Goal: Task Accomplishment & Management: Complete application form

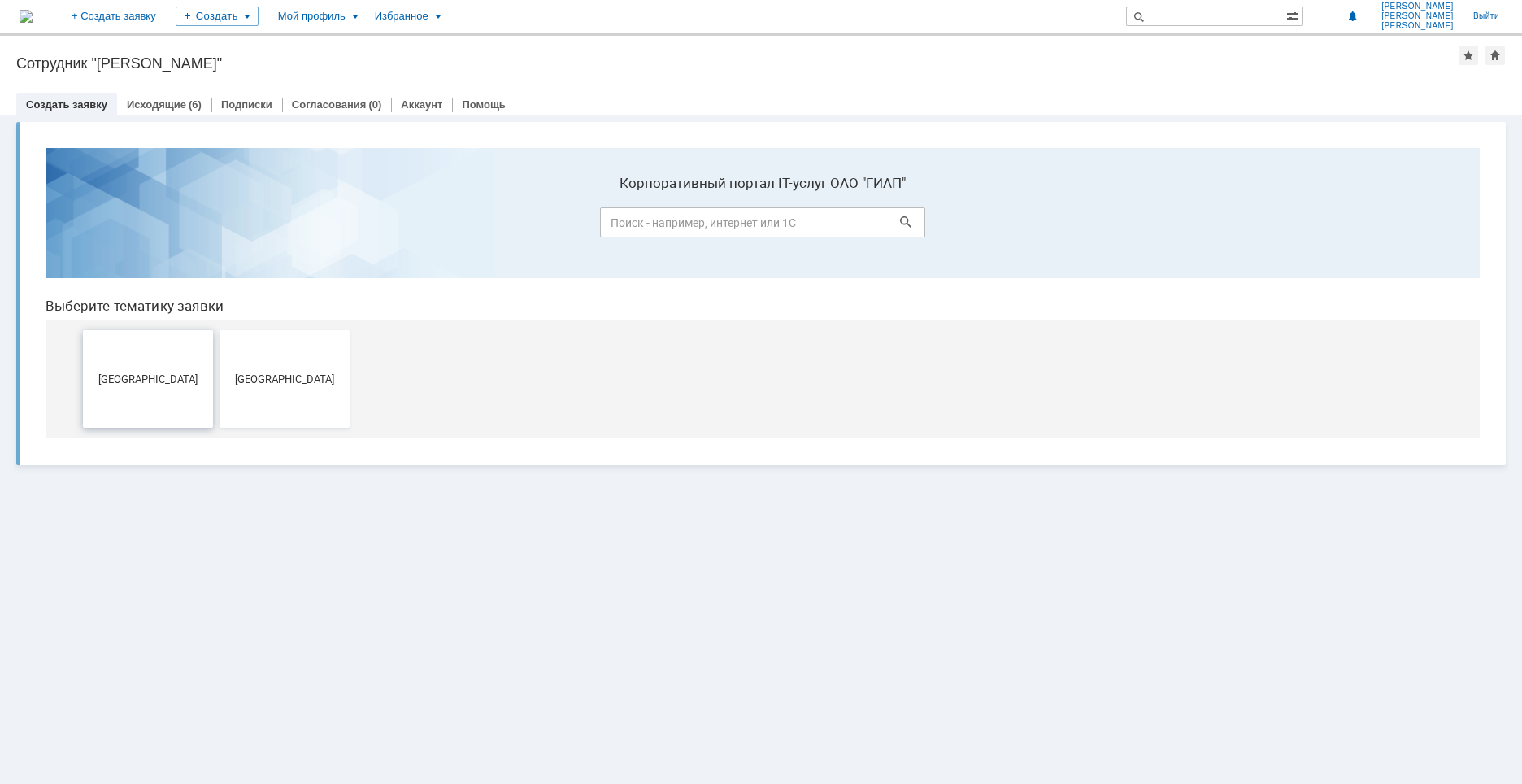
click at [130, 394] on button "[GEOGRAPHIC_DATA]" at bounding box center [147, 379] width 131 height 98
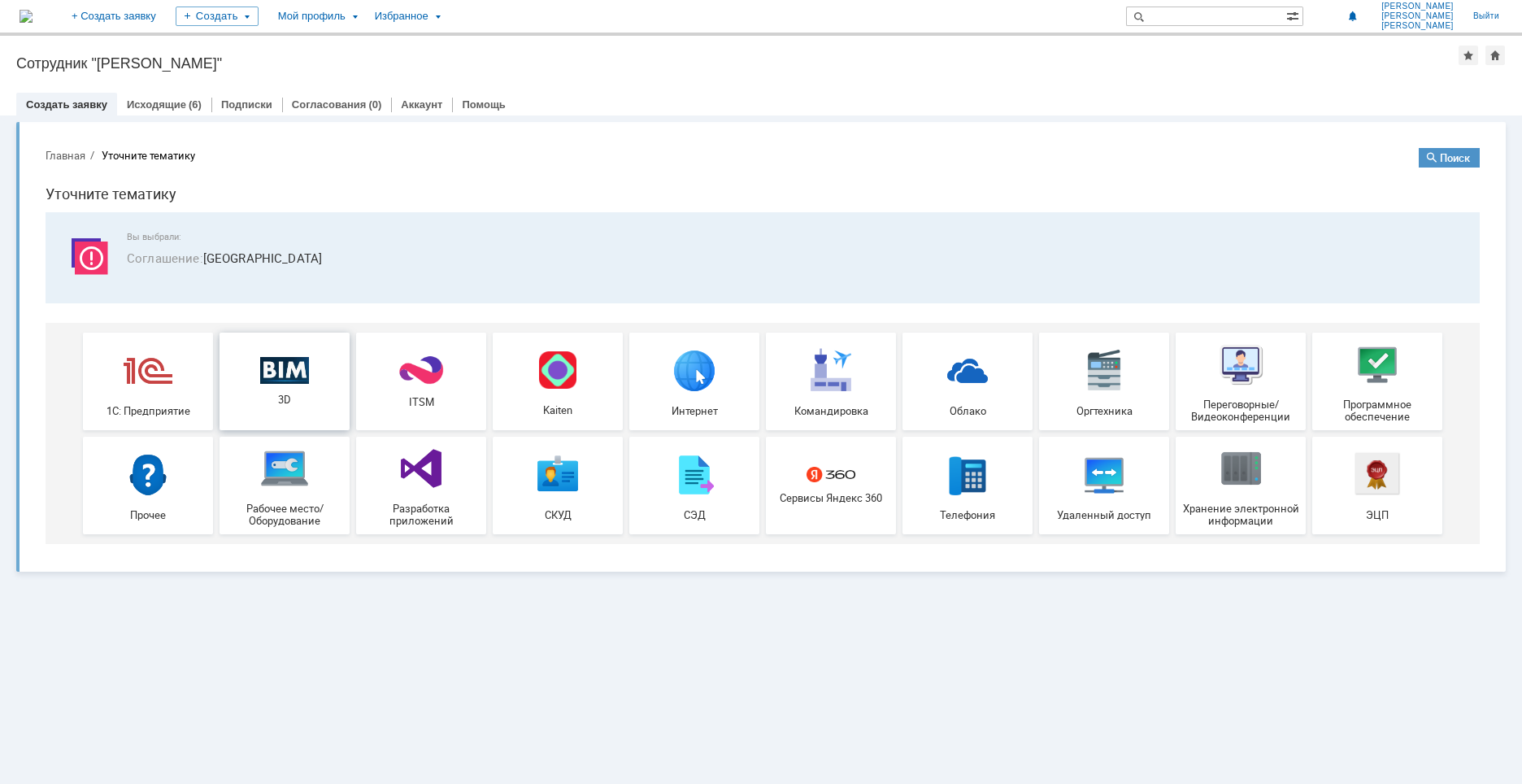
click at [287, 392] on div "3D" at bounding box center [284, 380] width 120 height 50
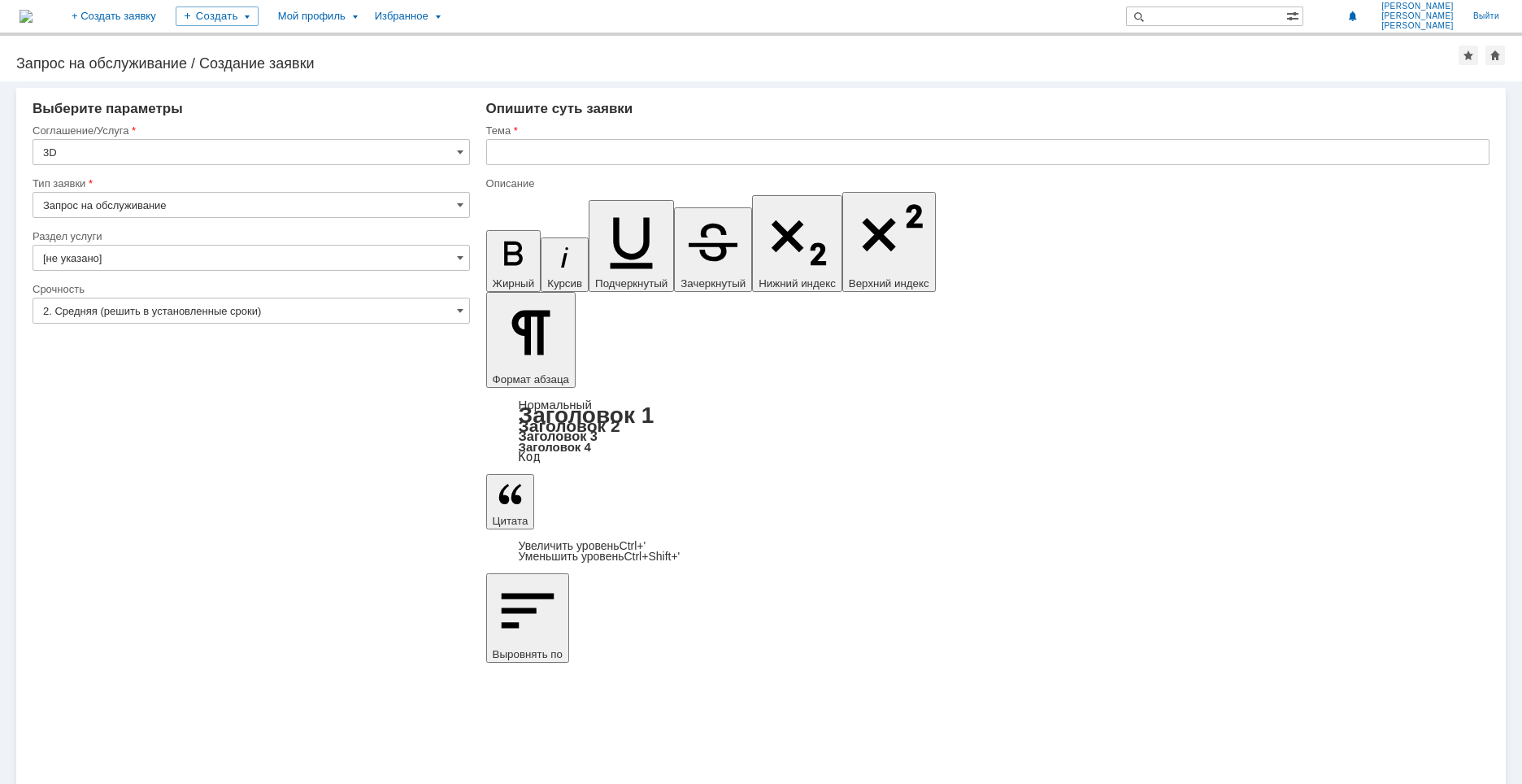
click at [464, 201] on input "Запрос на обслуживание" at bounding box center [252, 205] width 438 height 26
click at [418, 209] on input "Запрос на обслуживание" at bounding box center [252, 205] width 438 height 26
click at [459, 209] on span at bounding box center [460, 205] width 7 height 13
type input "Запрос на обслуживание"
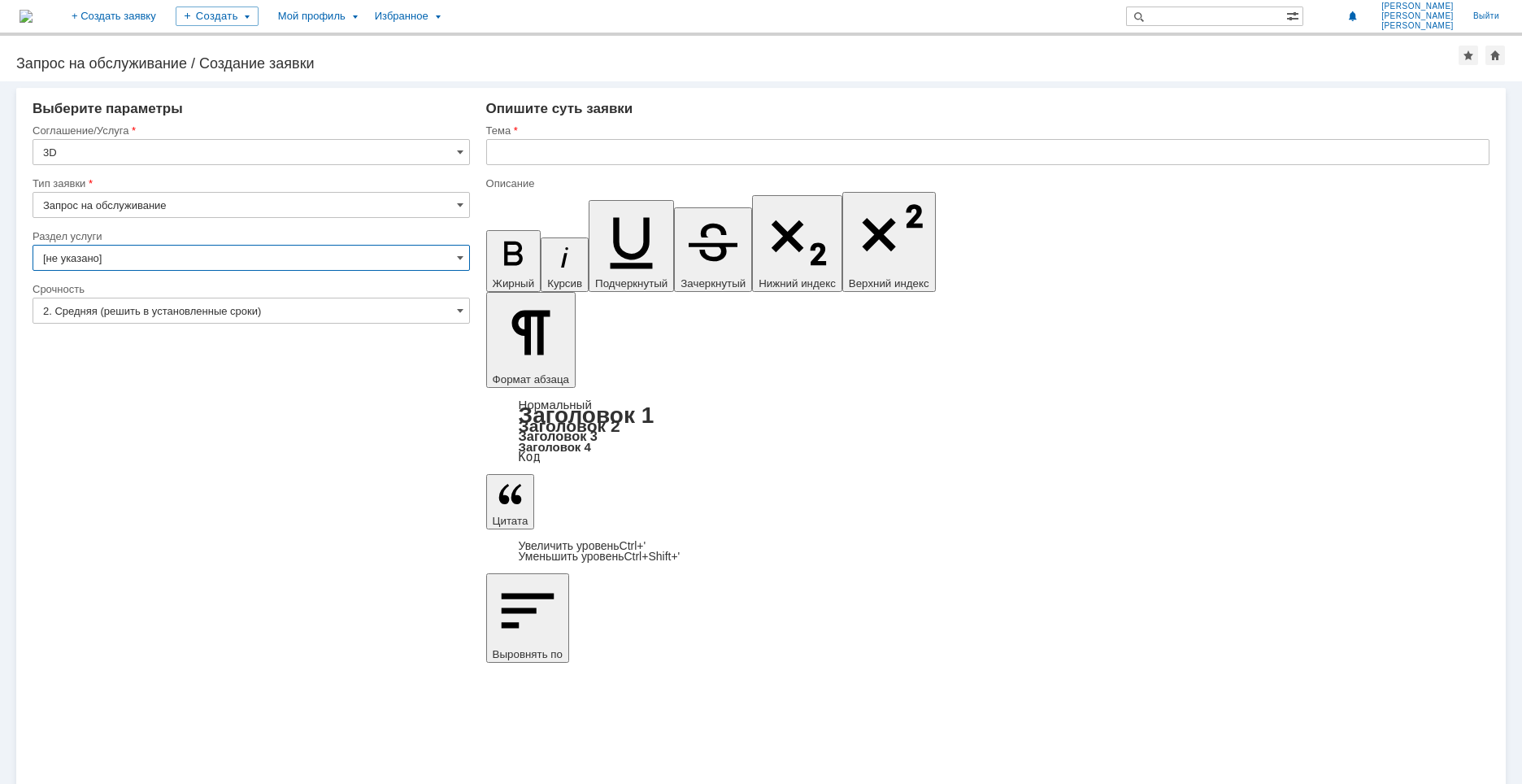
click at [465, 262] on input "[не указано]" at bounding box center [252, 258] width 438 height 26
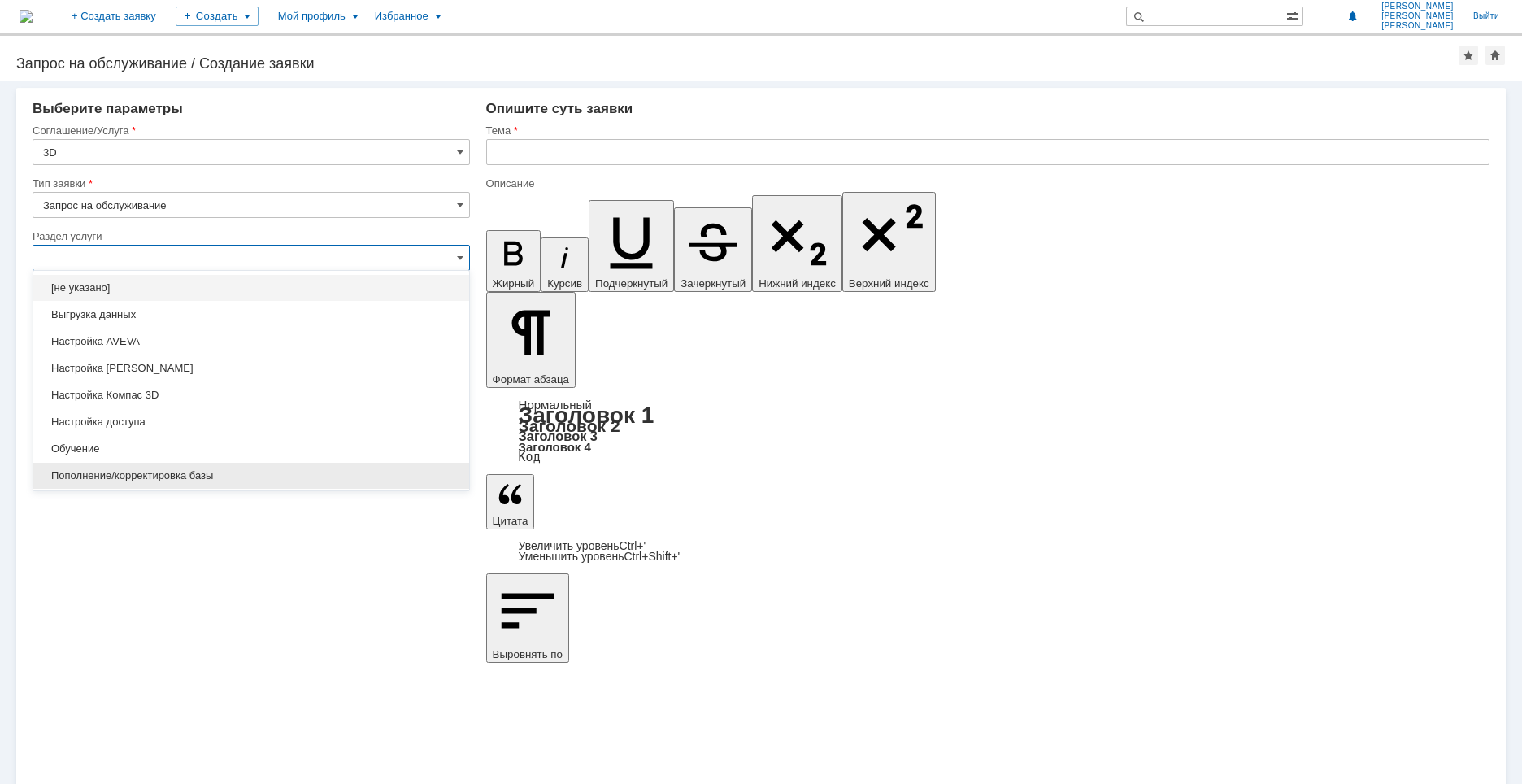
click at [261, 477] on span "Пополнение/корректировка базы" at bounding box center [251, 476] width 416 height 13
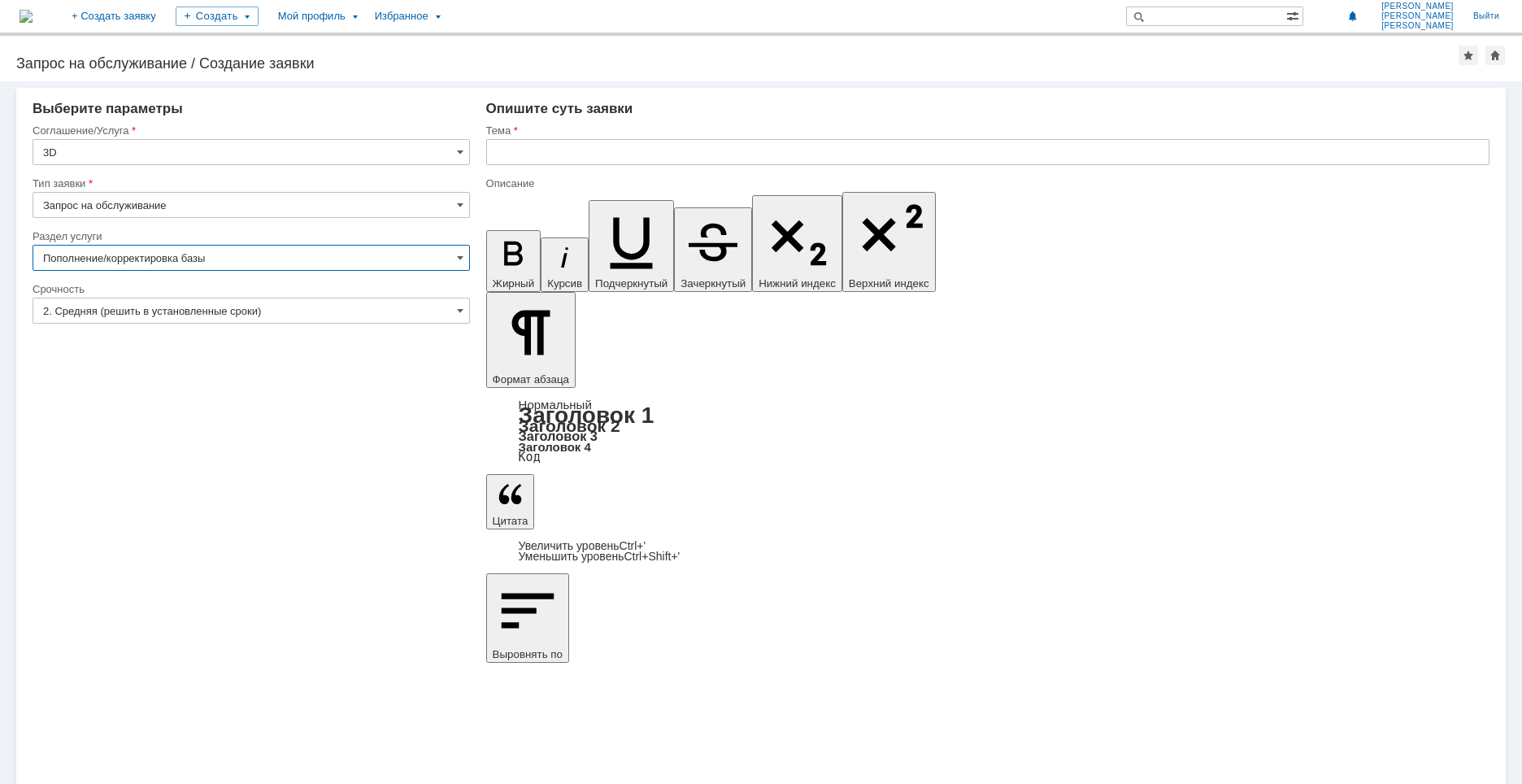
type input "Пополнение/корректировка базы"
click at [592, 161] on input "text" at bounding box center [988, 152] width 1004 height 26
type input "Разработка перехода, тройника, отвода 45 и 90"
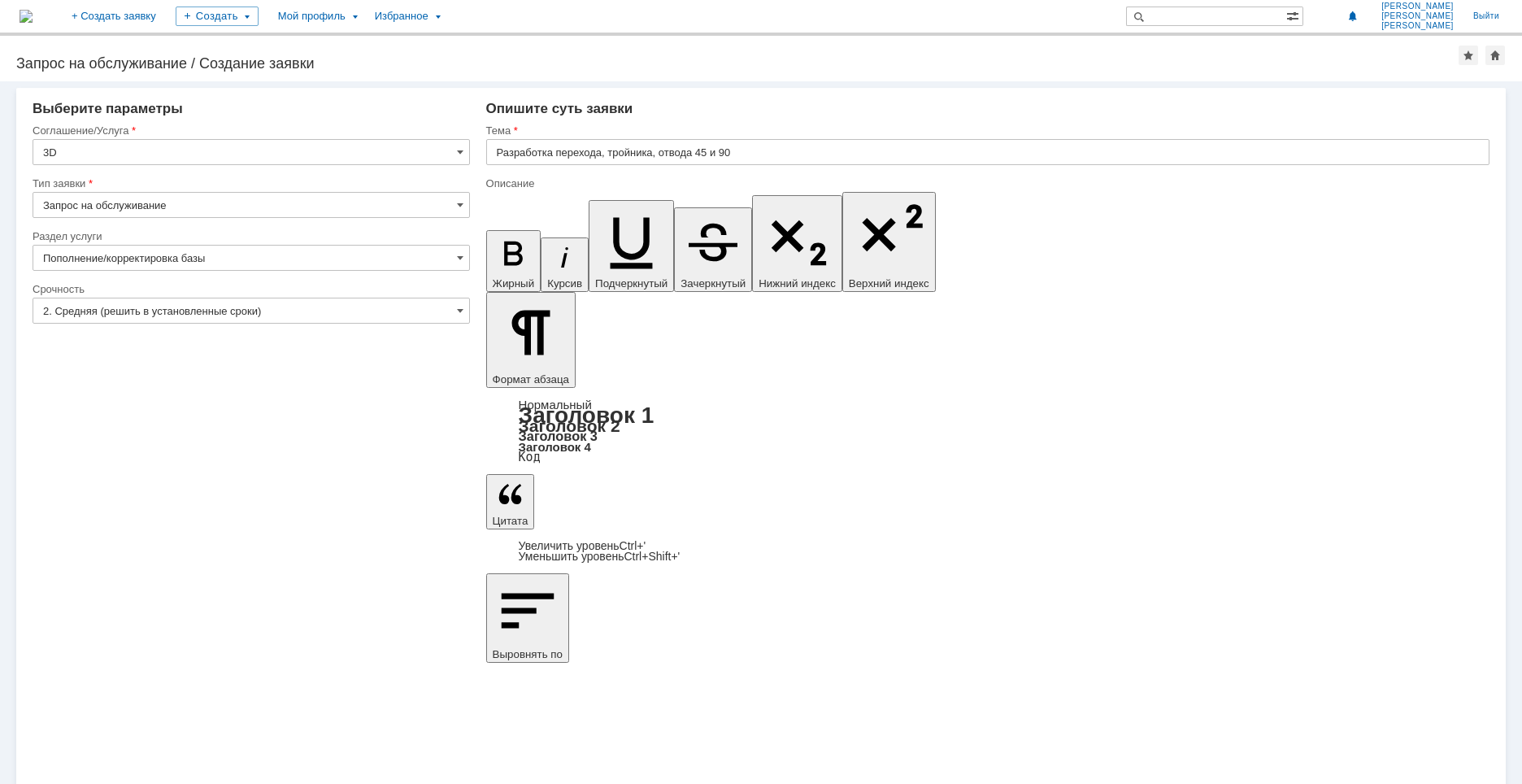
click at [556, 153] on input "Разработка перехода, тройника, отвода 45 и 90" at bounding box center [988, 152] width 1004 height 26
click at [561, 153] on input "Разработка перехода, тройника, отвода 45 и 90" at bounding box center [988, 152] width 1004 height 26
drag, startPoint x: 559, startPoint y: 151, endPoint x: 733, endPoint y: 147, distance: 174.0
click at [733, 147] on input "Разработка перехода, тройника, отвода 45 и 90" at bounding box center [988, 152] width 1004 height 26
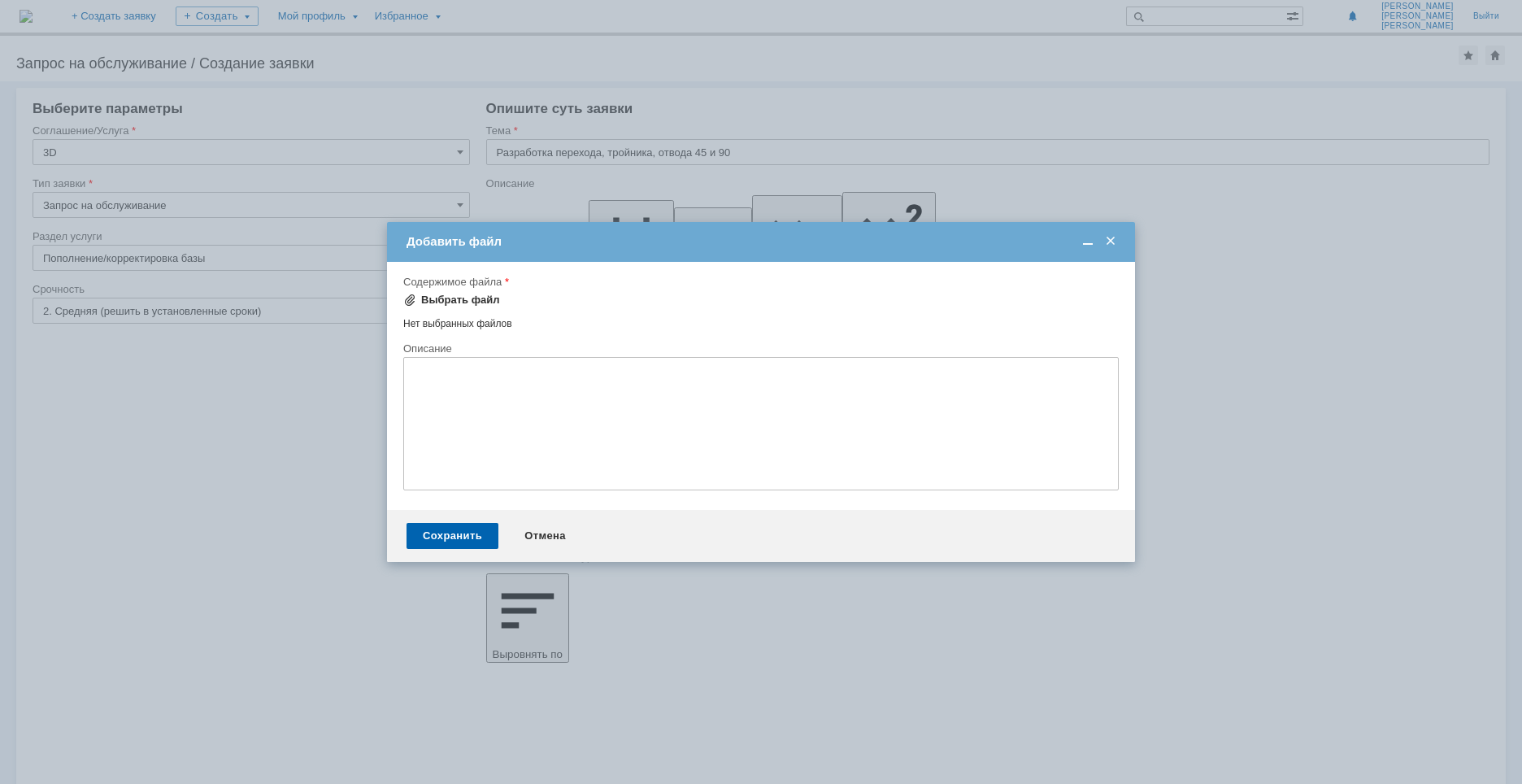
click at [464, 305] on div "Выбрать файл" at bounding box center [461, 300] width 79 height 13
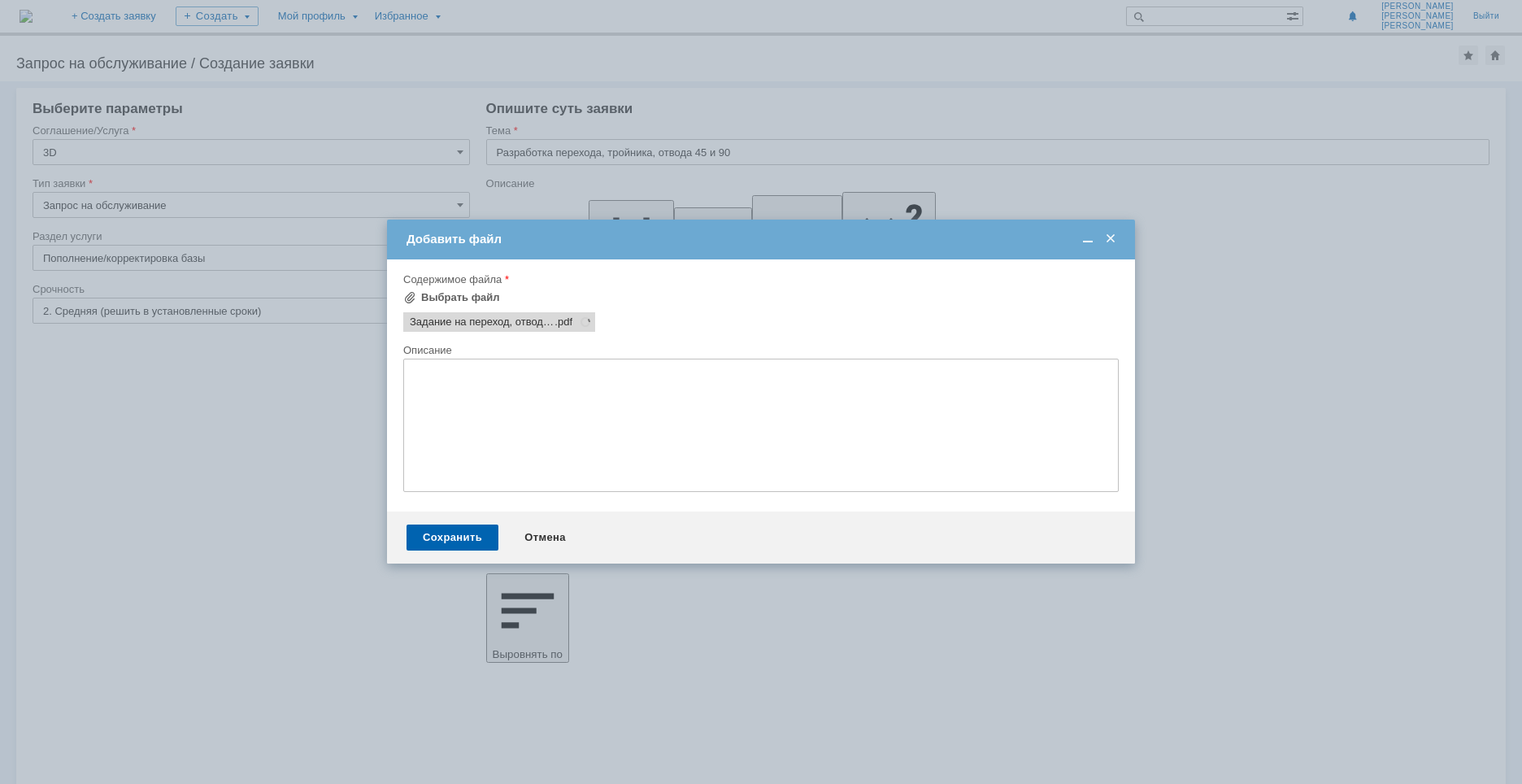
scroll to position [0, 0]
click at [459, 540] on div "Сохранить" at bounding box center [453, 538] width 92 height 26
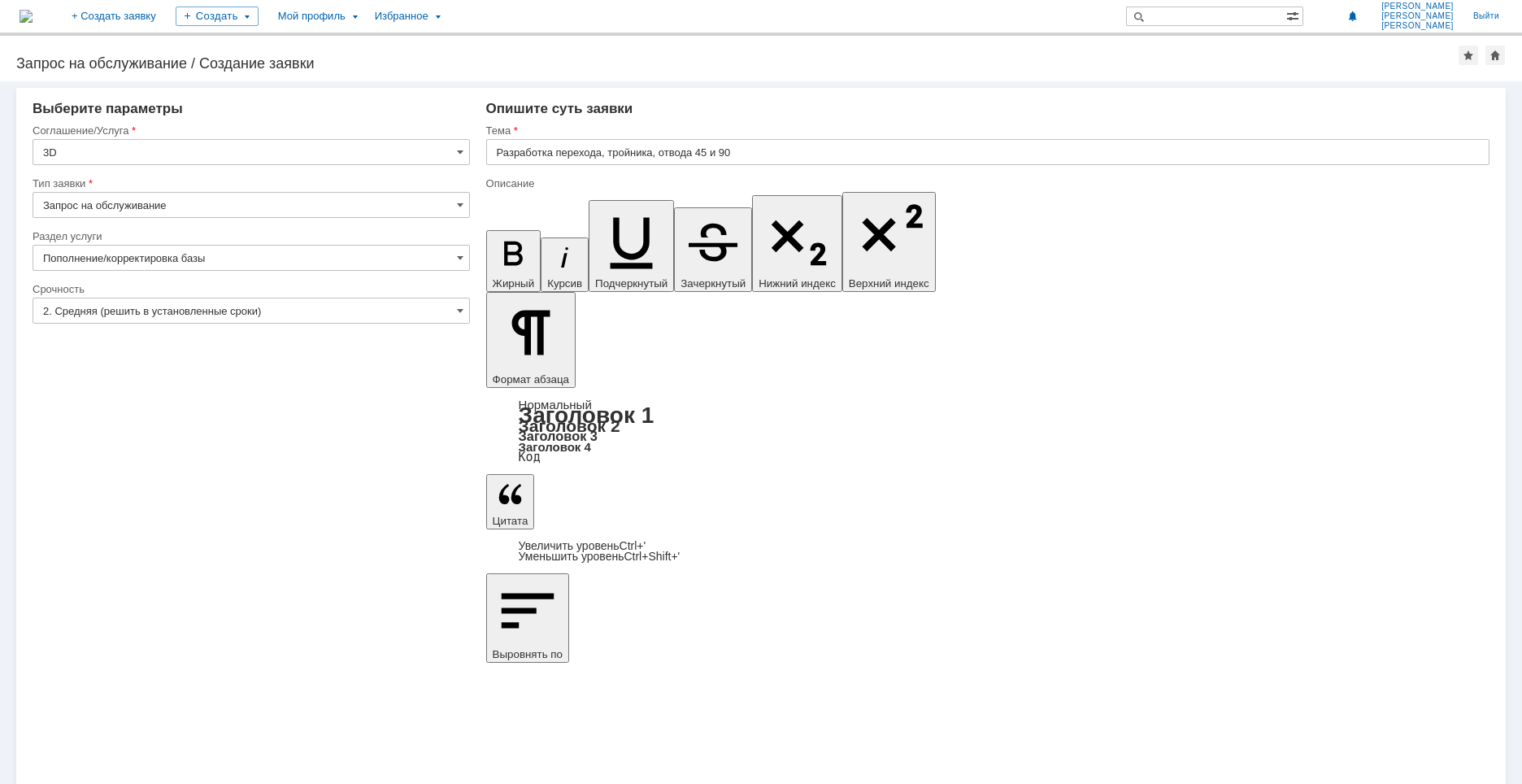
drag, startPoint x: 873, startPoint y: 5702, endPoint x: 815, endPoint y: 5703, distance: 58.0
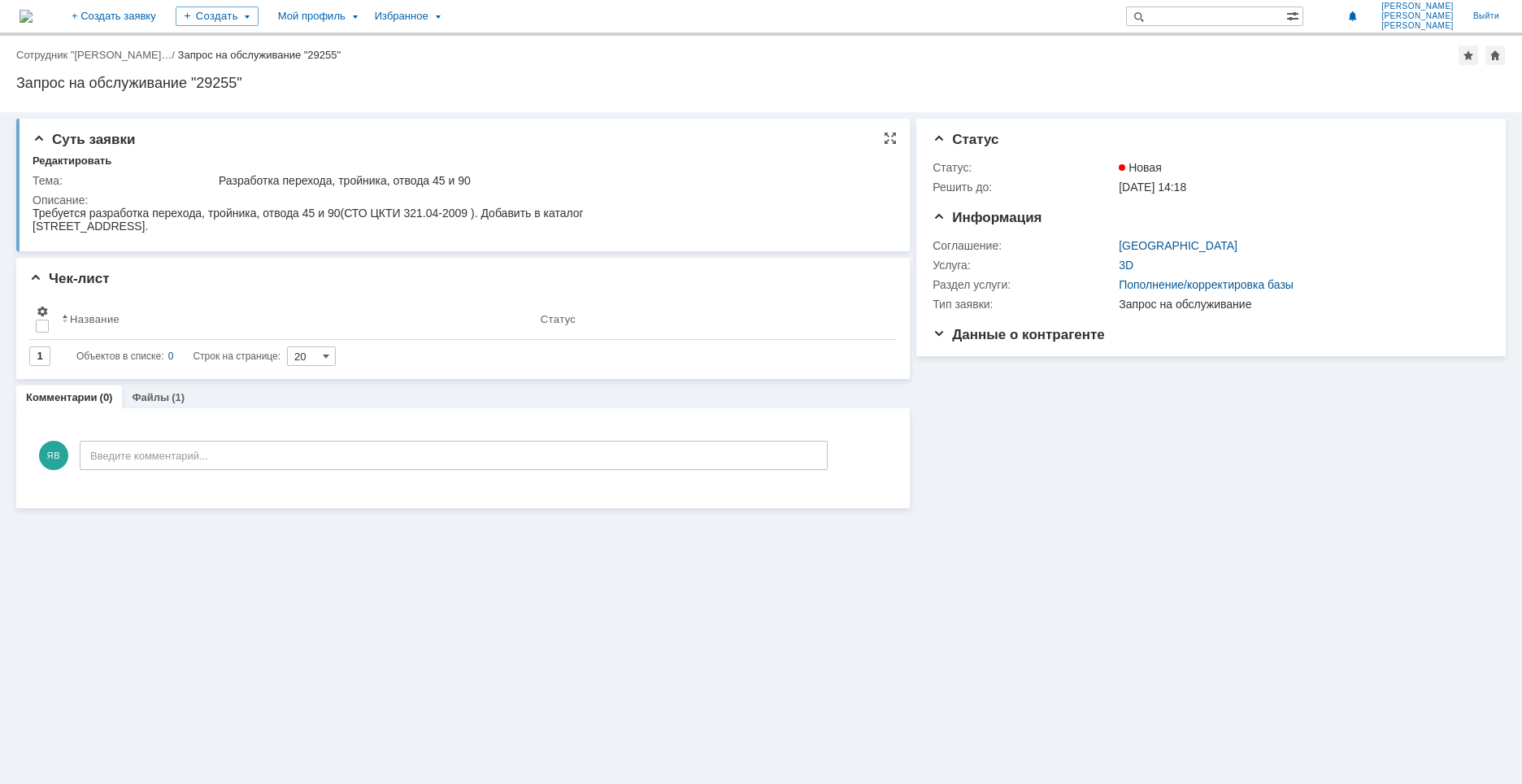
click at [382, 225] on div "[STREET_ADDRESS]." at bounding box center [308, 226] width 551 height 13
click at [889, 140] on div at bounding box center [891, 138] width 13 height 13
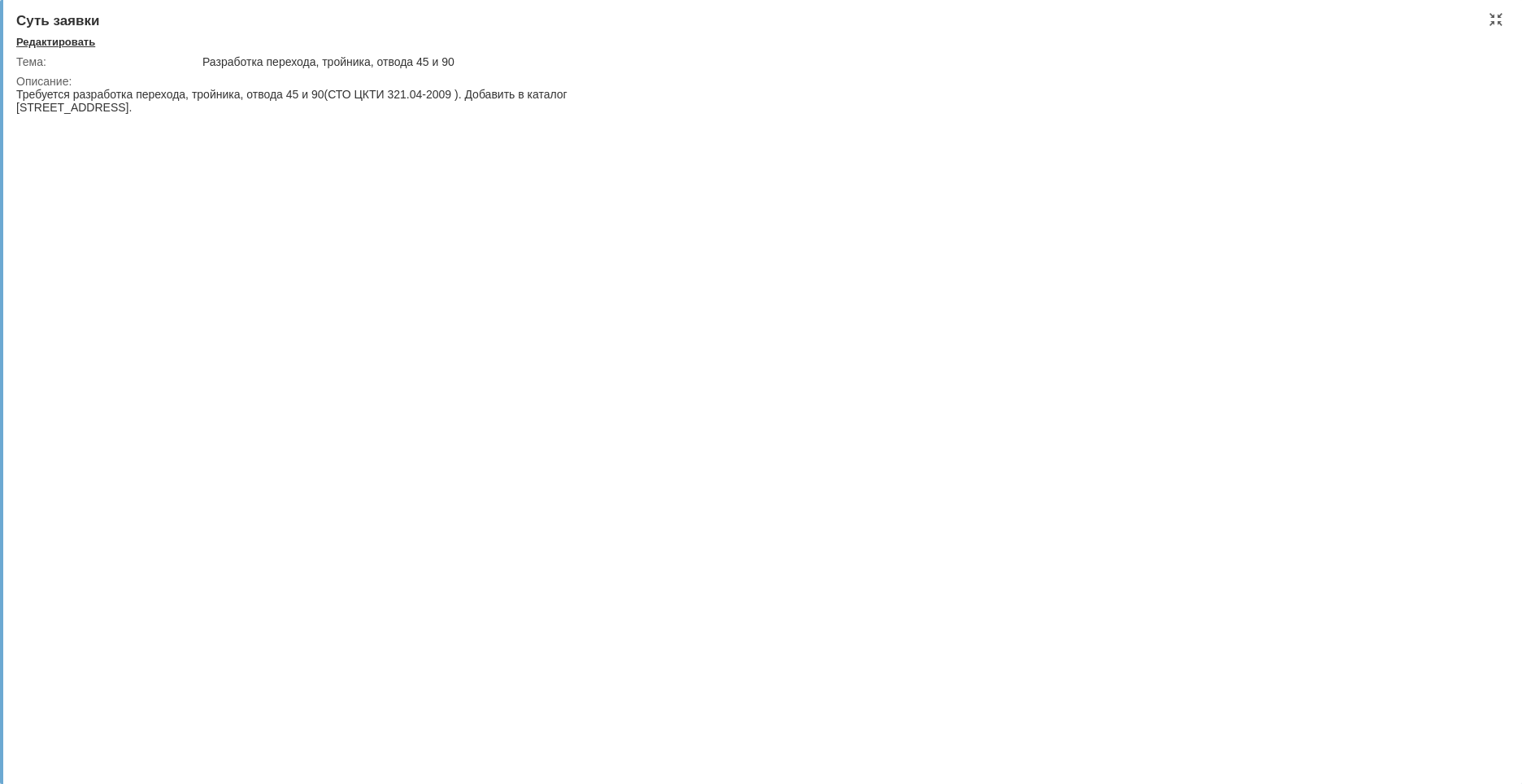
click at [35, 39] on div "Редактировать" at bounding box center [55, 42] width 79 height 13
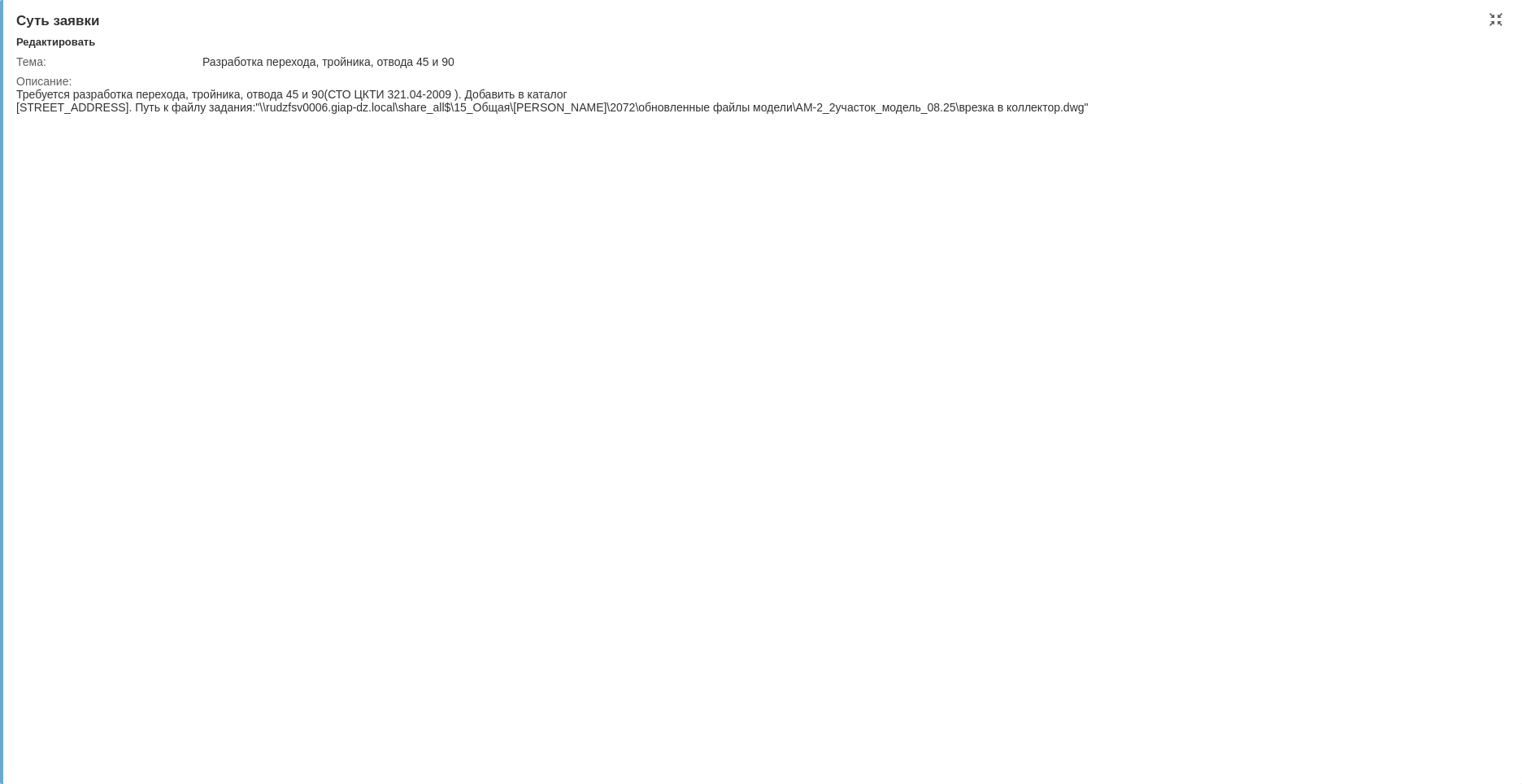
scroll to position [0, 0]
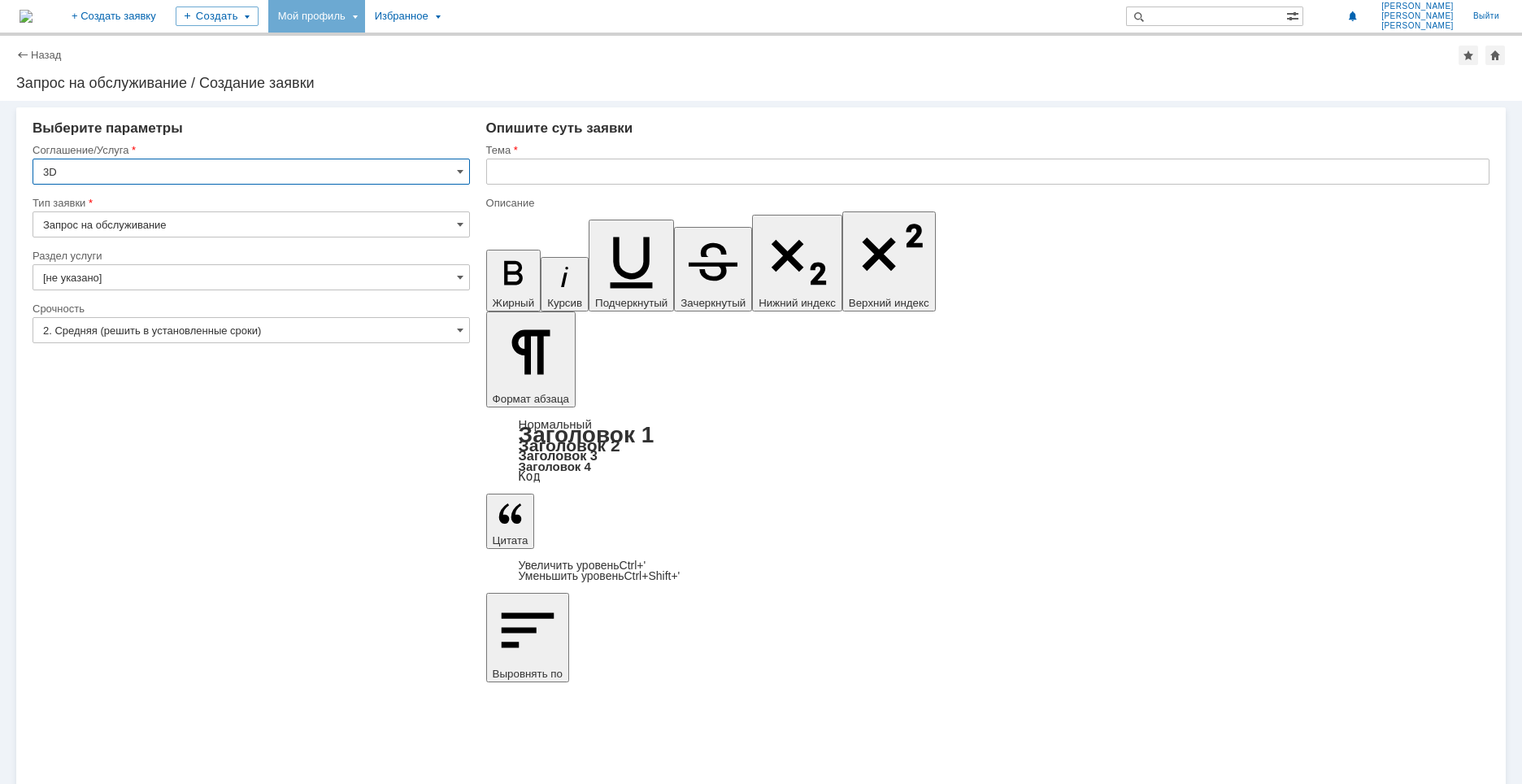
click at [365, 18] on div "Мой профиль" at bounding box center [316, 16] width 97 height 33
click at [365, 71] on div "Заявки" at bounding box center [333, 74] width 124 height 20
click at [365, 22] on div "Мой профиль" at bounding box center [316, 16] width 97 height 33
click at [487, 73] on link "Мои заявки" at bounding box center [464, 74] width 124 height 20
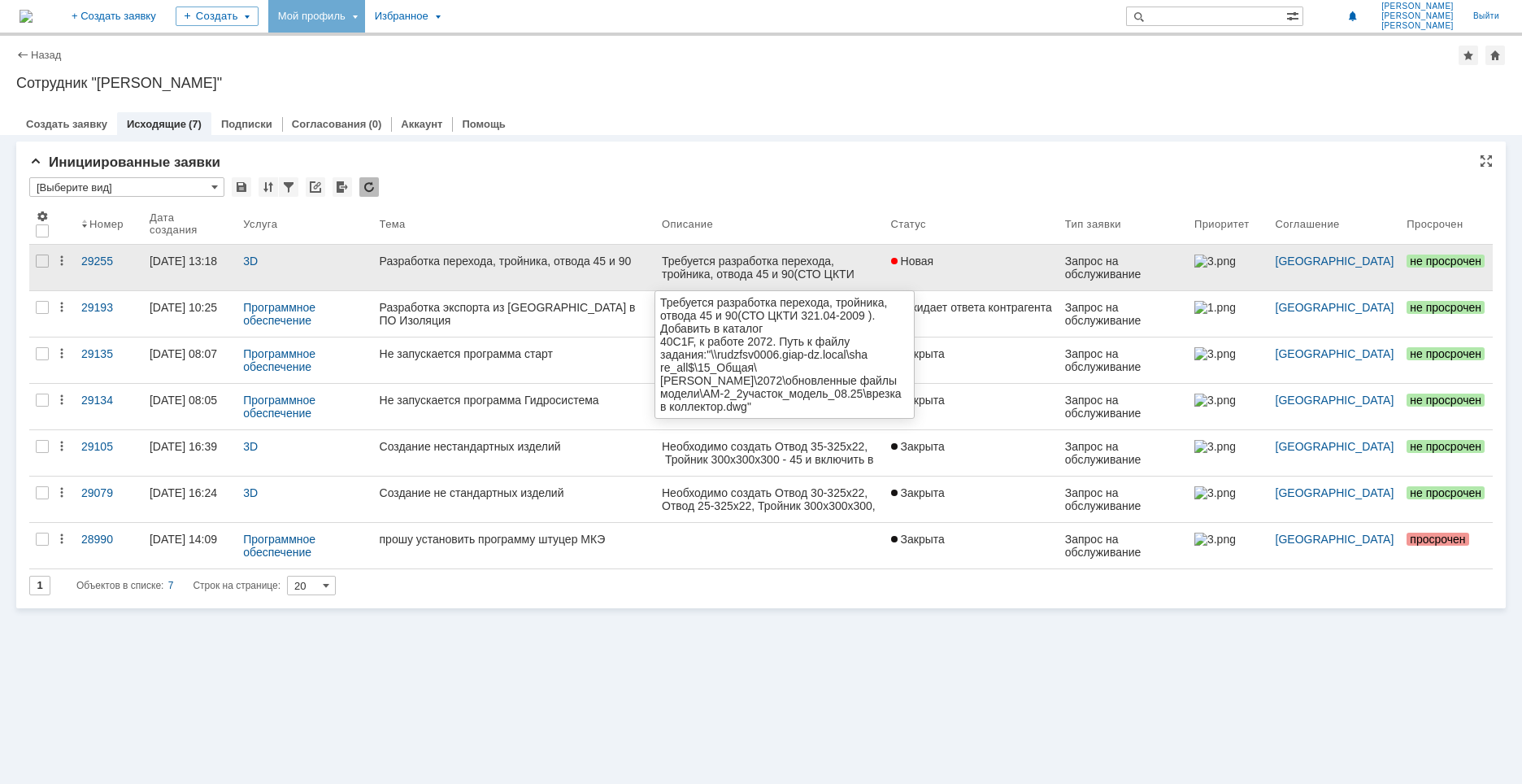
click at [874, 269] on div "Требуется разработка перехода, тройника, отвода 45 и 90(СТО ЦКТИ 321.04-2009 ).…" at bounding box center [770, 274] width 216 height 39
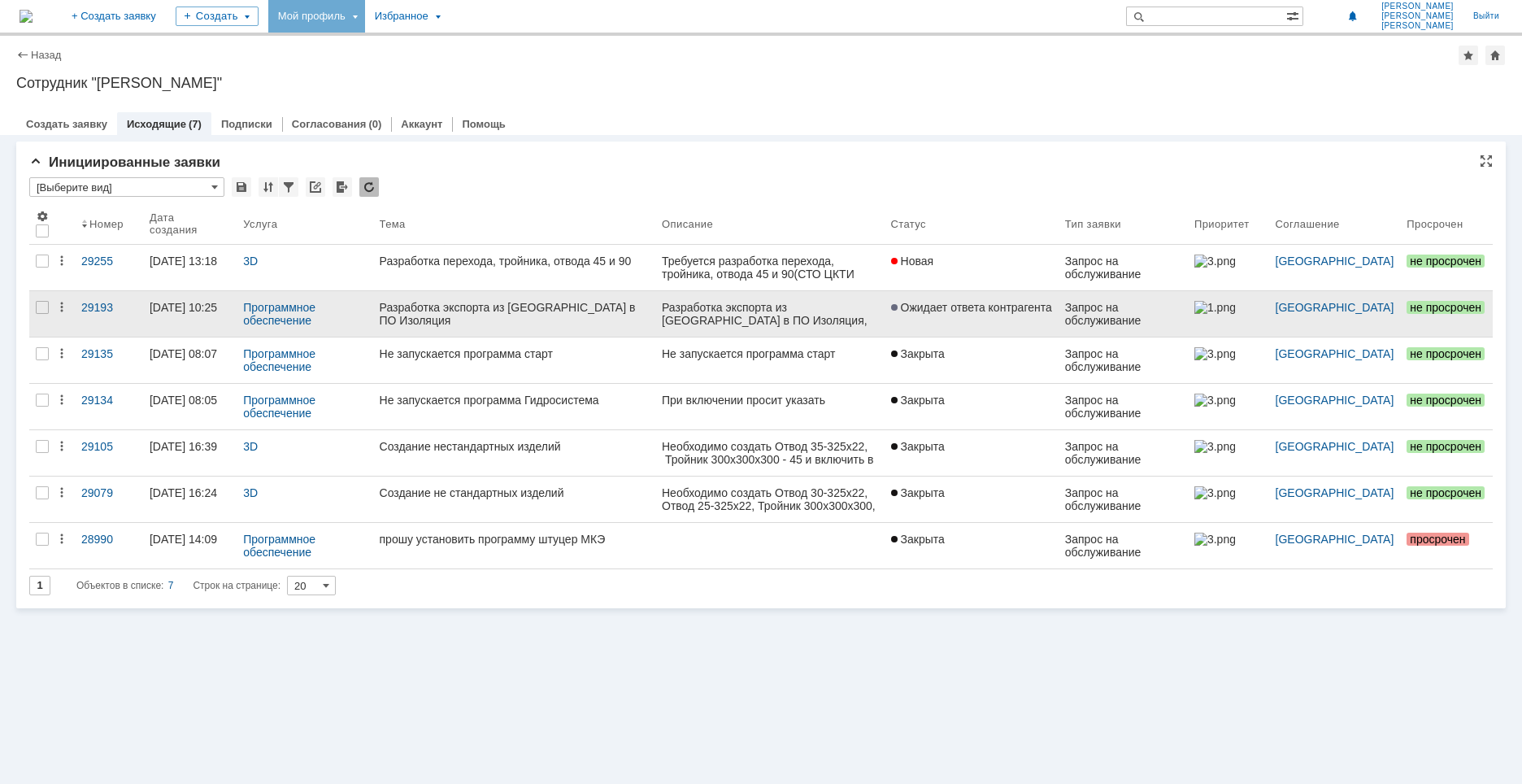
click at [1004, 318] on link "Ожидает ответа контрагента" at bounding box center [971, 314] width 174 height 46
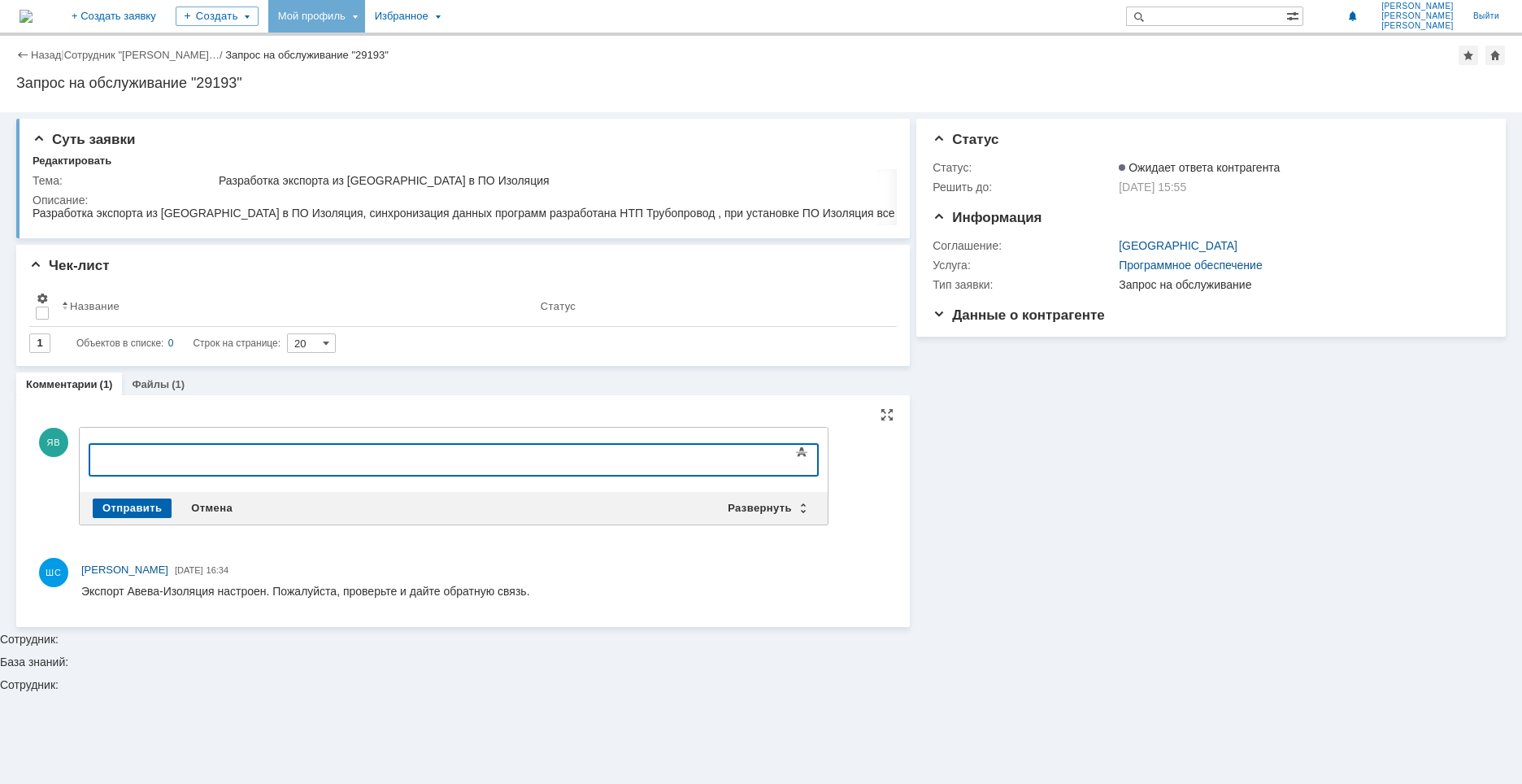
click at [1127, 586] on div "Информация Статус Статус: Ожидает ответа контрагента Решить до: [DATE] 15:55 Ин…" at bounding box center [1207, 370] width 596 height 515
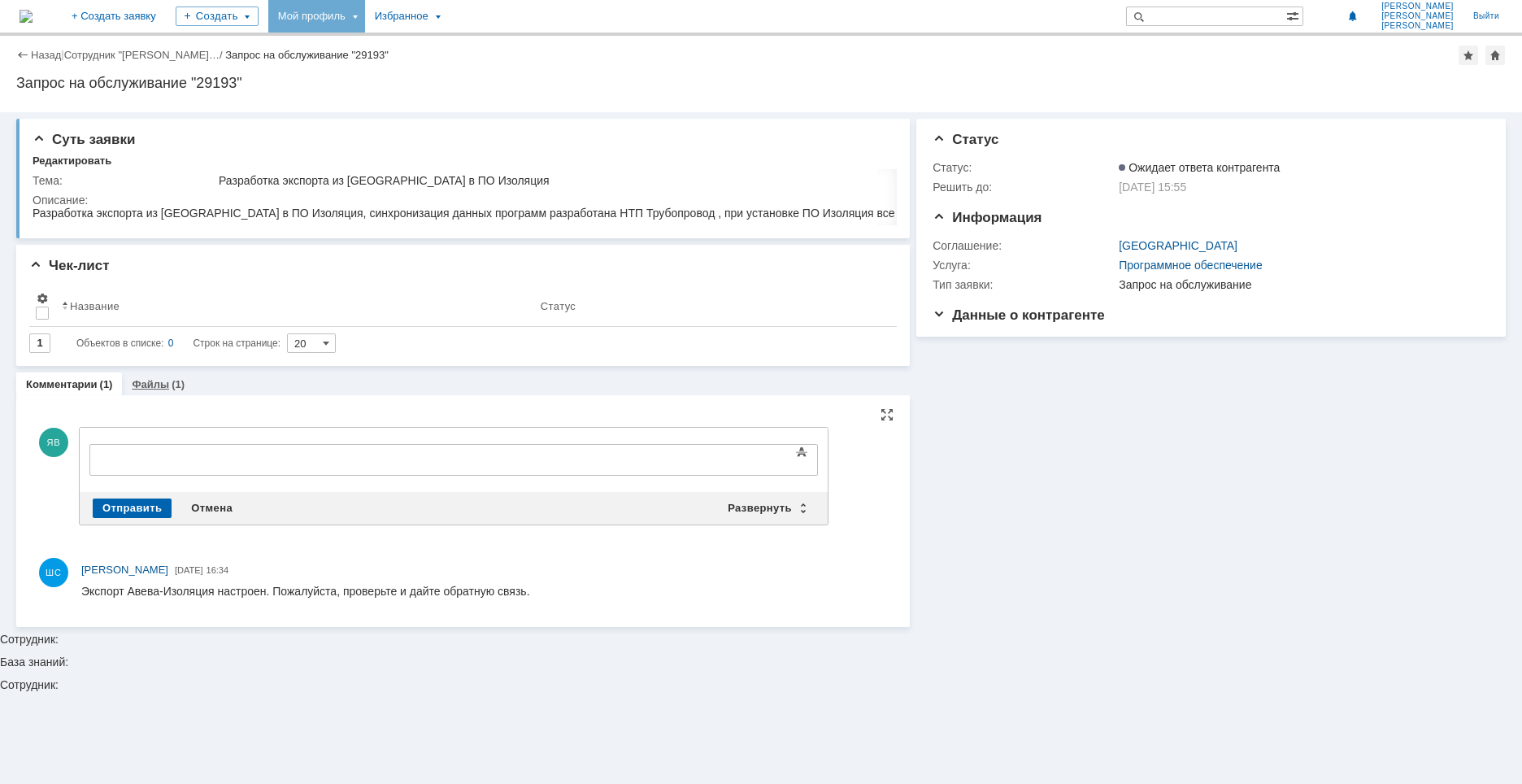
click at [157, 387] on link "Файлы" at bounding box center [150, 384] width 38 height 12
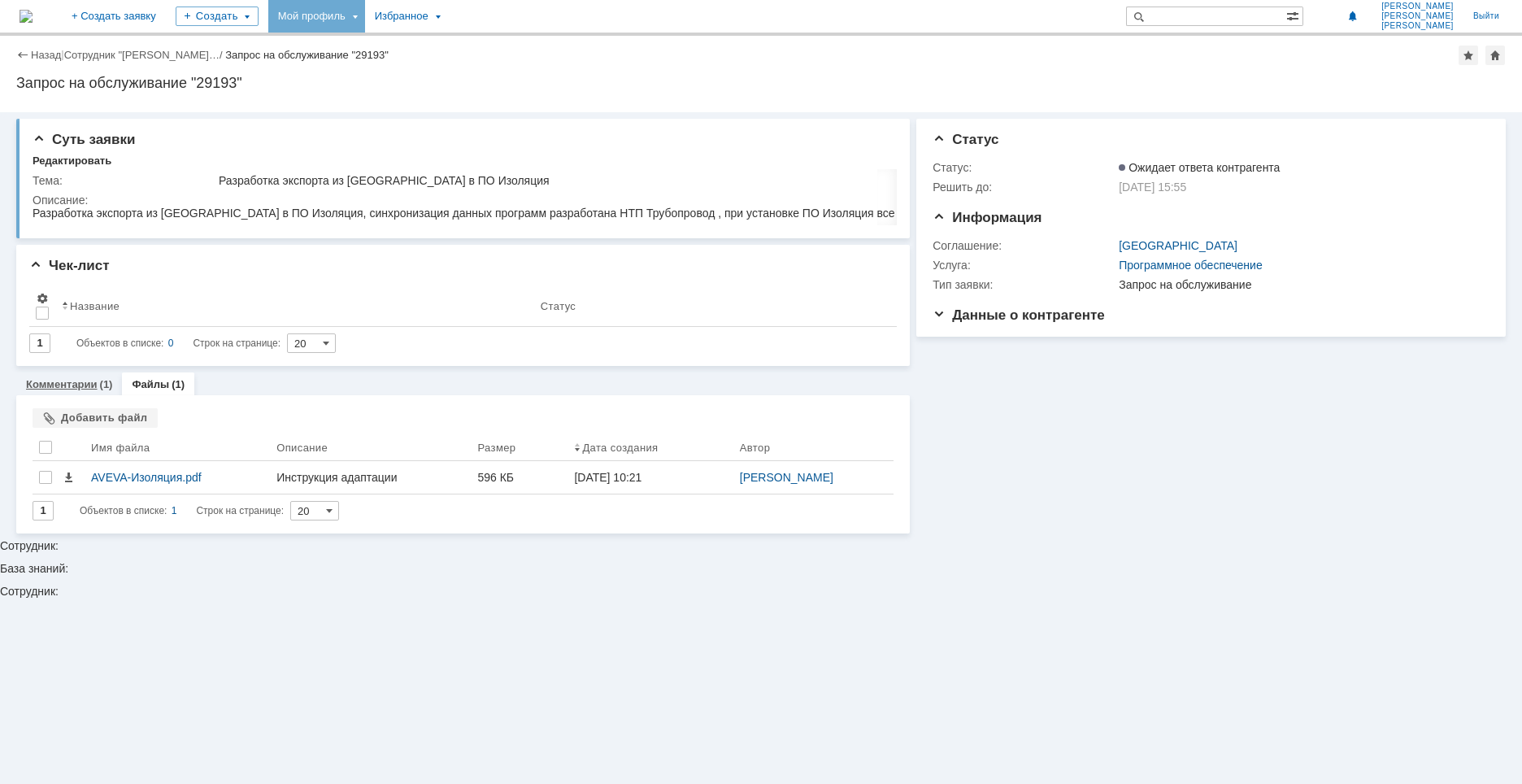
click at [97, 381] on div "Комментарии (1)" at bounding box center [69, 384] width 86 height 10
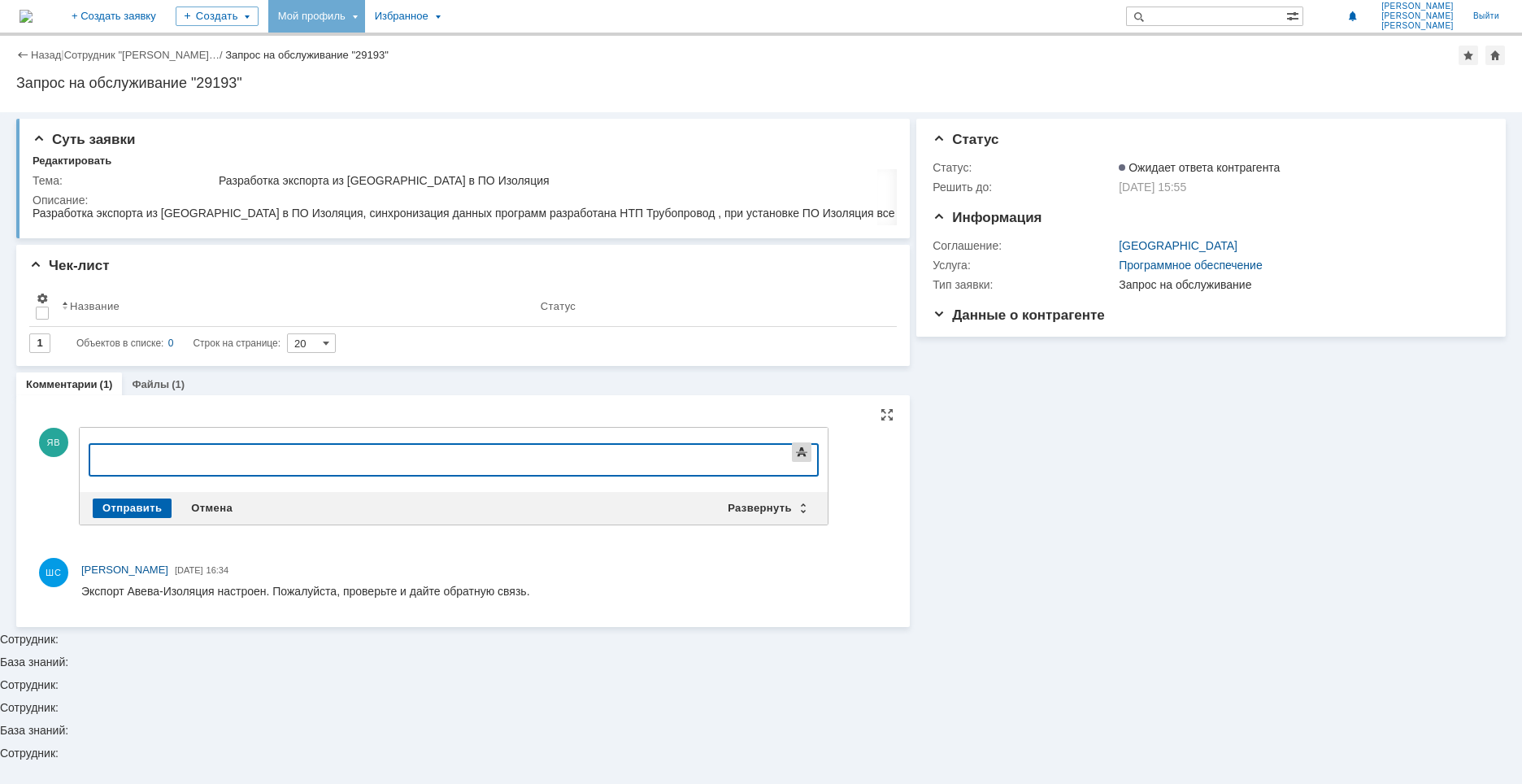
click at [800, 462] on span at bounding box center [802, 452] width 20 height 20
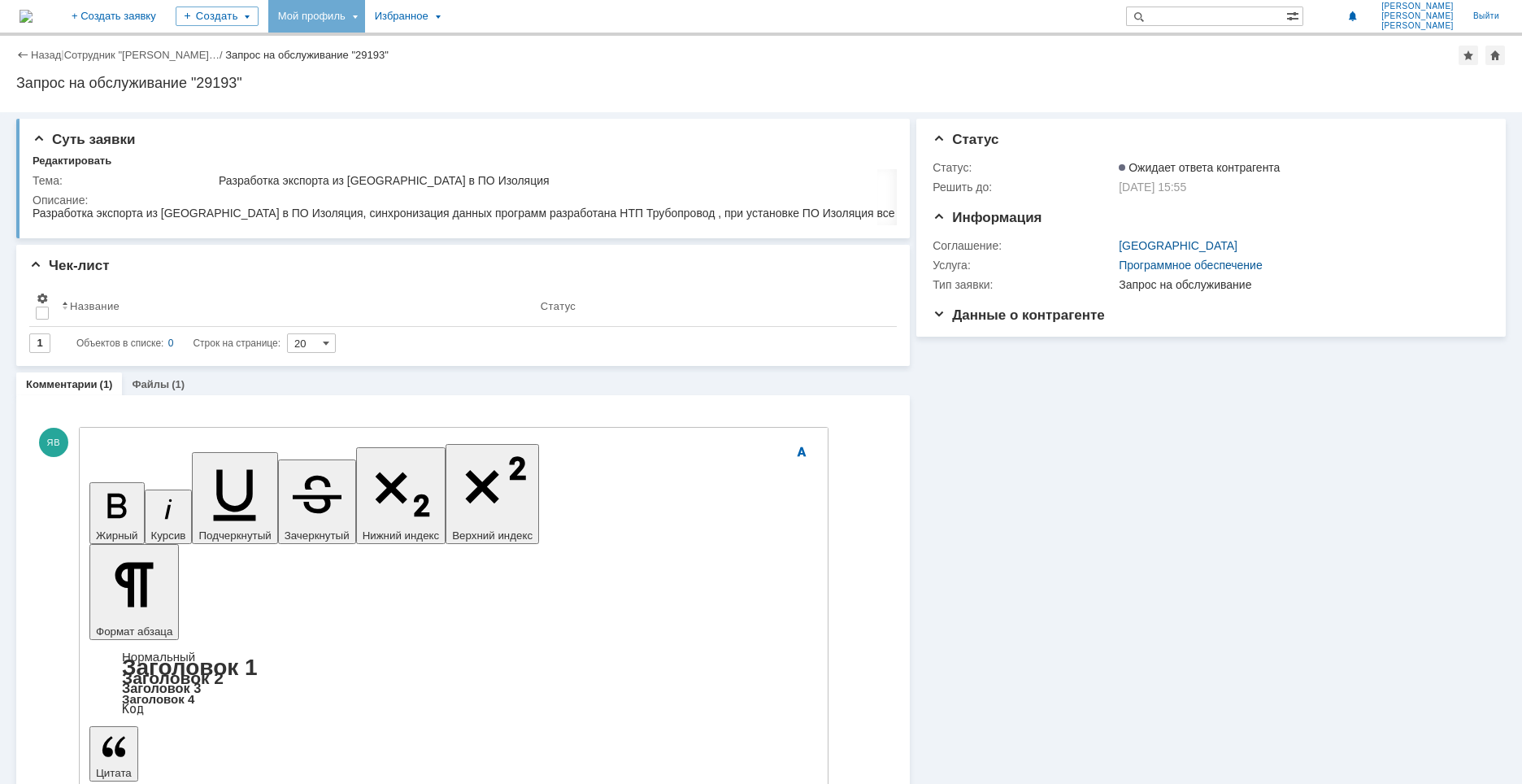
click at [127, 57] on link "Сотрудник "[PERSON_NAME]…" at bounding box center [141, 54] width 155 height 12
